Goal: Find specific page/section: Find specific page/section

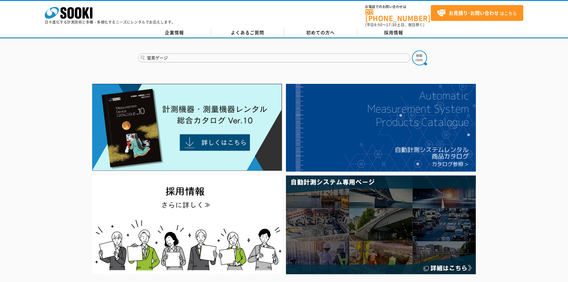
click at [412, 50] on button at bounding box center [419, 57] width 15 height 15
click at [174, 53] on input "窒素ゲージ" at bounding box center [274, 57] width 272 height 9
type input "窒素"
click at [412, 50] on button at bounding box center [419, 57] width 15 height 15
